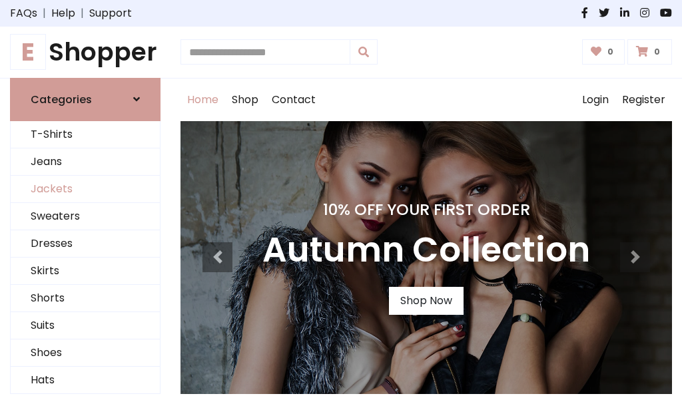
click at [85, 189] on link "Jackets" at bounding box center [85, 189] width 149 height 27
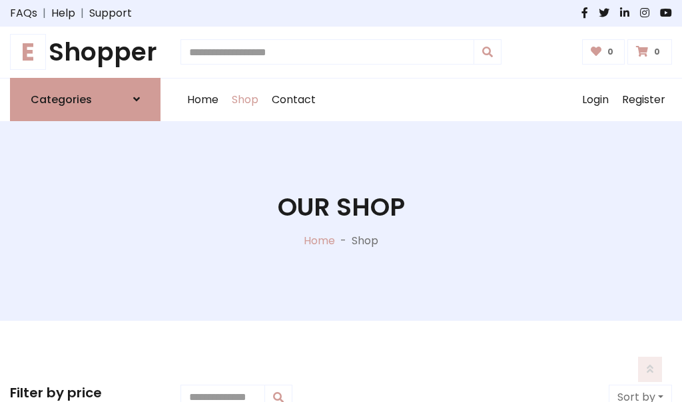
scroll to position [602, 0]
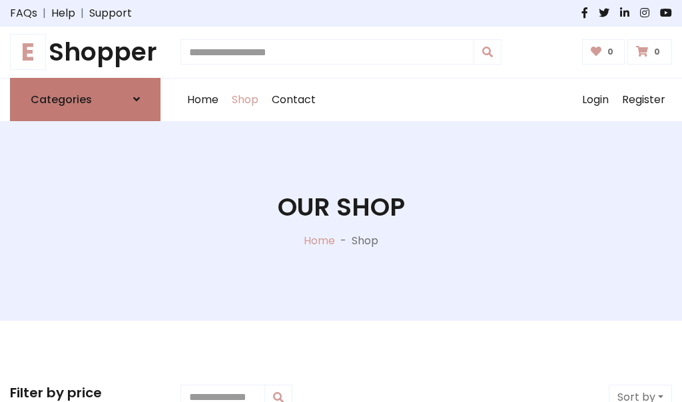
click at [85, 99] on h6 "Categories" at bounding box center [61, 99] width 61 height 13
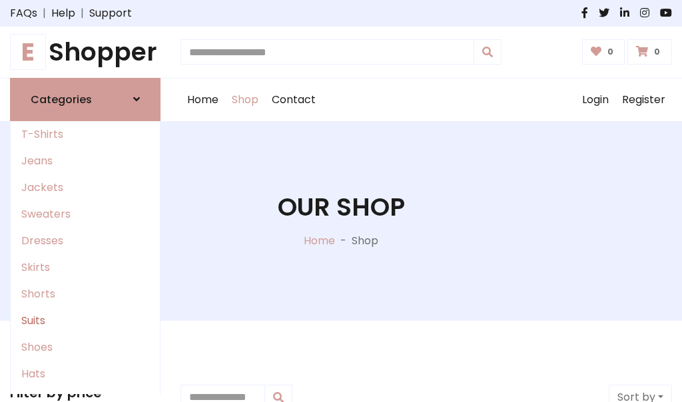
click at [85, 320] on link "Suits" at bounding box center [85, 320] width 149 height 27
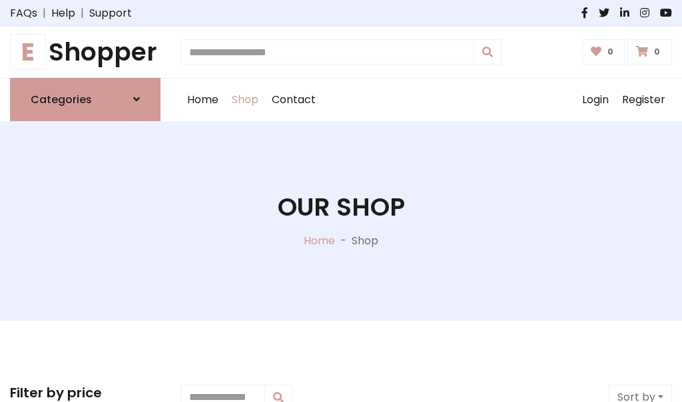
scroll to position [962, 0]
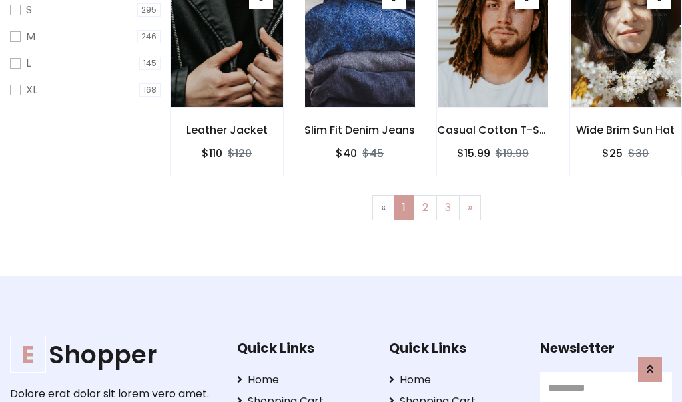
scroll to position [67, 0]
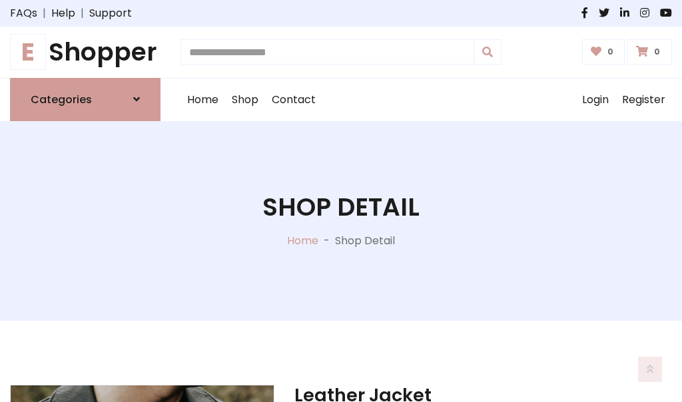
scroll to position [1244, 0]
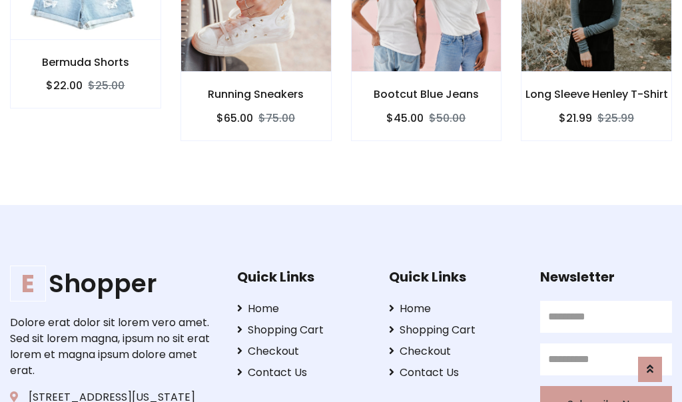
scroll to position [1243, 0]
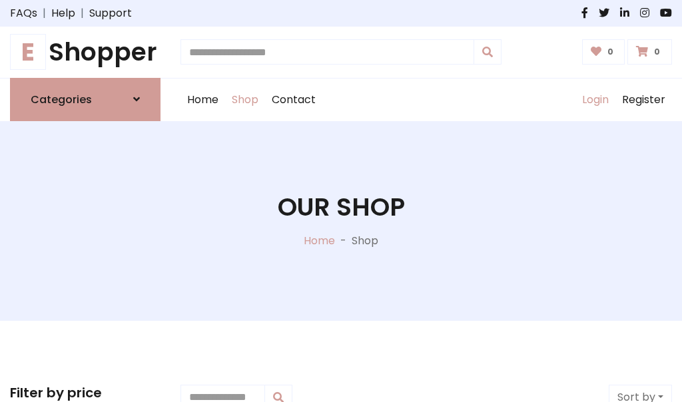
click at [594, 99] on link "Login" at bounding box center [595, 100] width 40 height 43
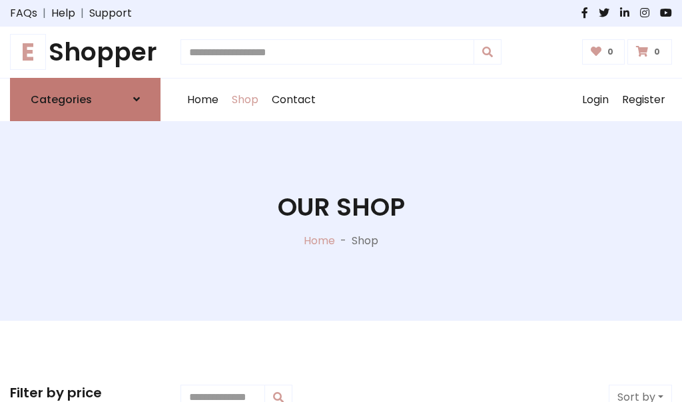
click at [136, 99] on icon at bounding box center [136, 99] width 7 height 11
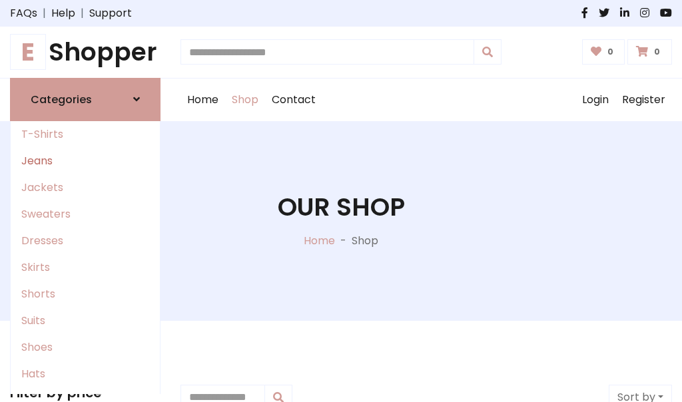
click at [85, 160] on link "Jeans" at bounding box center [85, 161] width 149 height 27
